Goal: Task Accomplishment & Management: Manage account settings

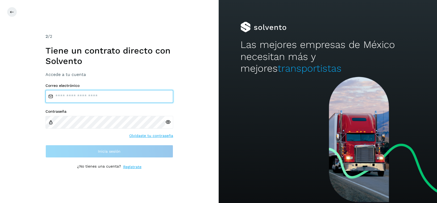
click at [110, 98] on input "email" at bounding box center [110, 96] width 128 height 13
type input "**********"
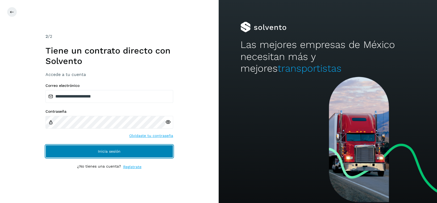
click at [113, 150] on span "Inicia sesión" at bounding box center [109, 151] width 23 height 4
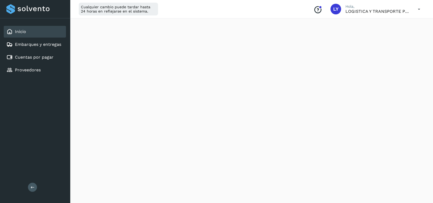
scroll to position [106, 0]
